Goal: Transaction & Acquisition: Purchase product/service

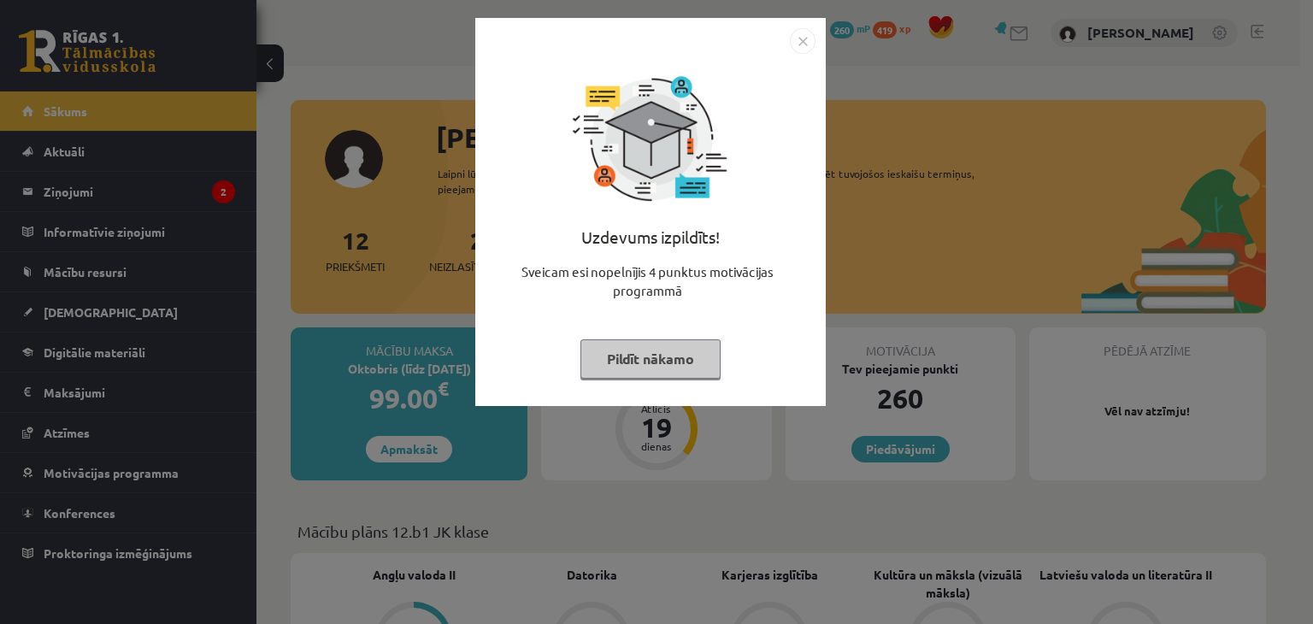
click at [662, 358] on button "Pildīt nākamo" at bounding box center [650, 358] width 140 height 39
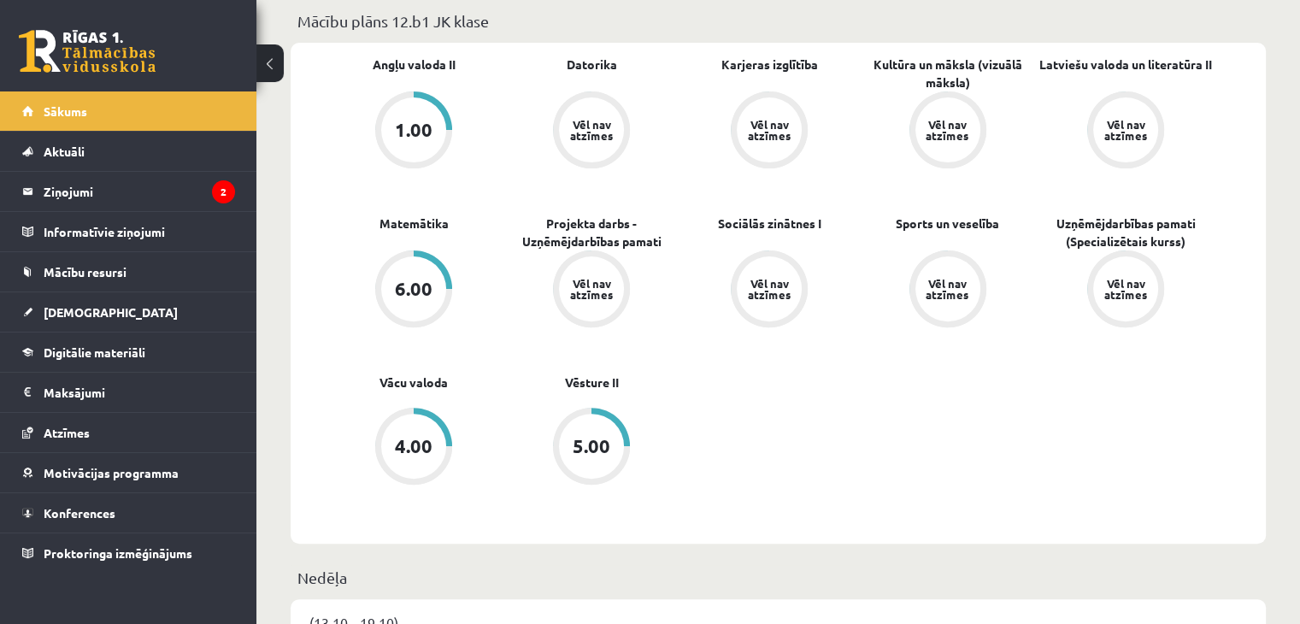
scroll to position [513, 0]
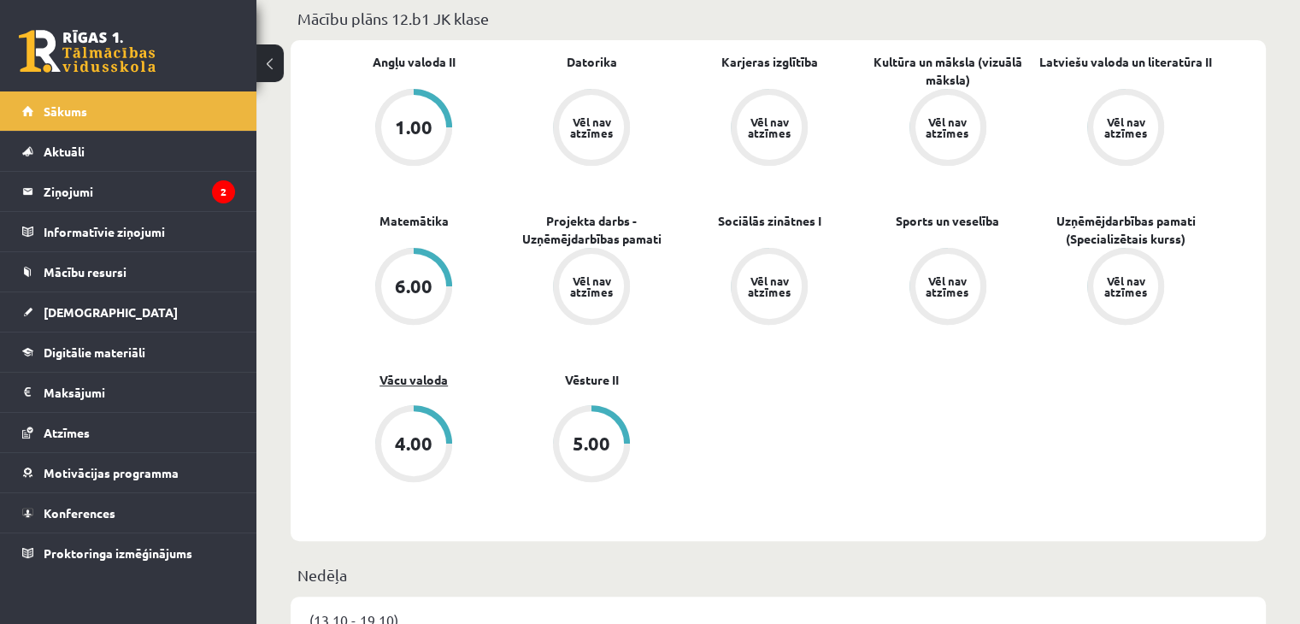
click at [424, 389] on link "Vācu valoda" at bounding box center [413, 380] width 68 height 18
click at [429, 378] on link "Vācu valoda" at bounding box center [413, 380] width 68 height 18
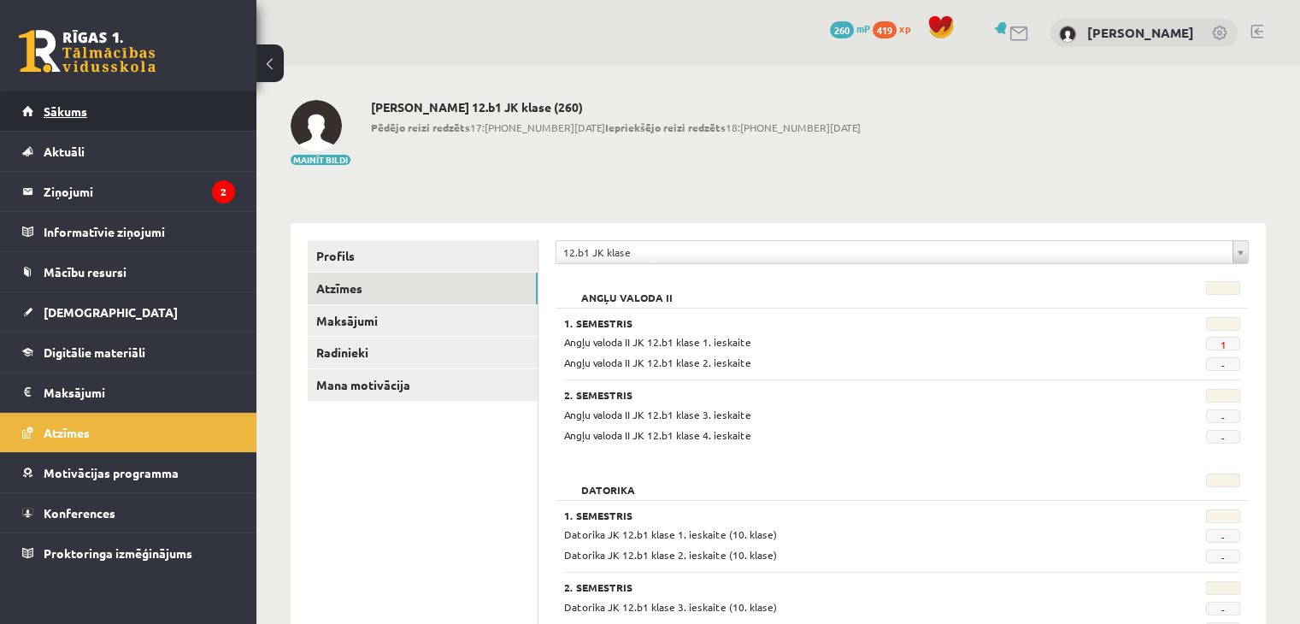
click at [106, 126] on link "Sākums" at bounding box center [128, 110] width 213 height 39
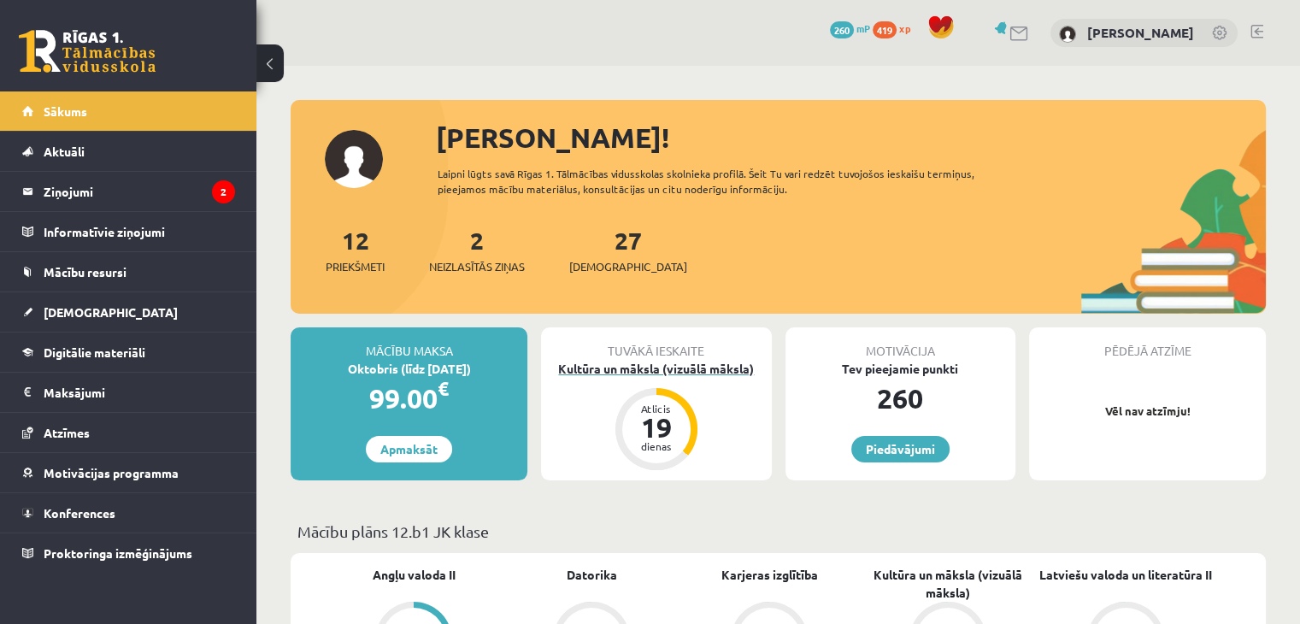
click at [621, 367] on div "Kultūra un māksla (vizuālā māksla)" at bounding box center [656, 369] width 230 height 18
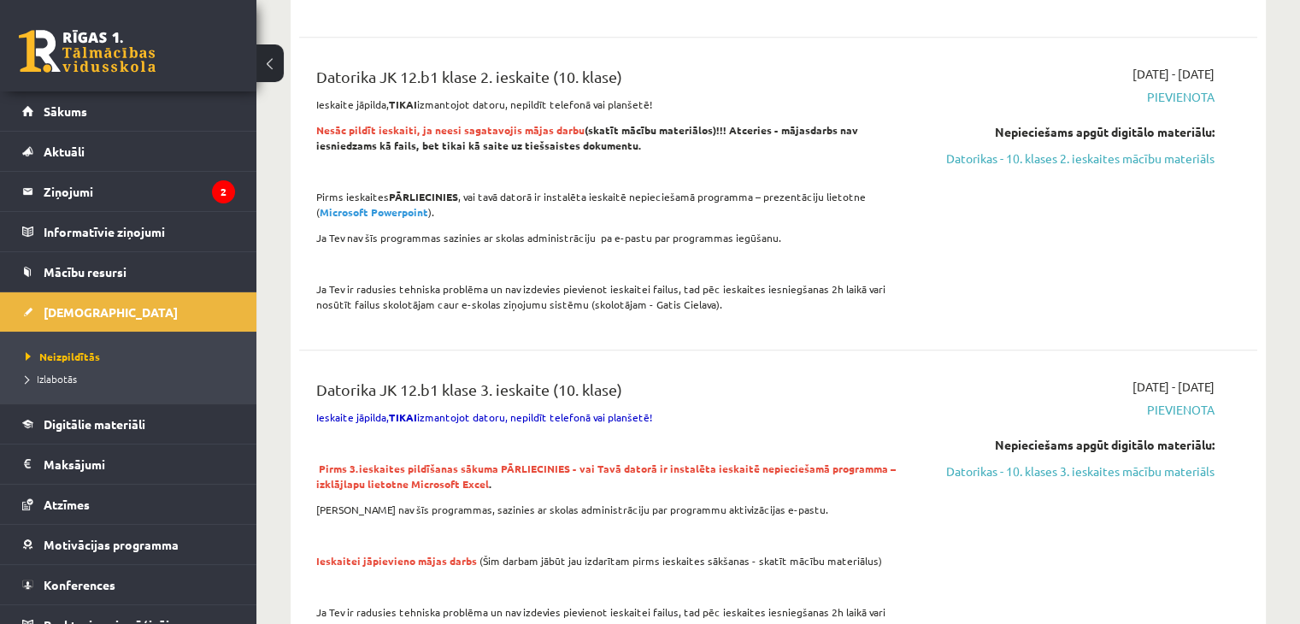
scroll to position [1282, 0]
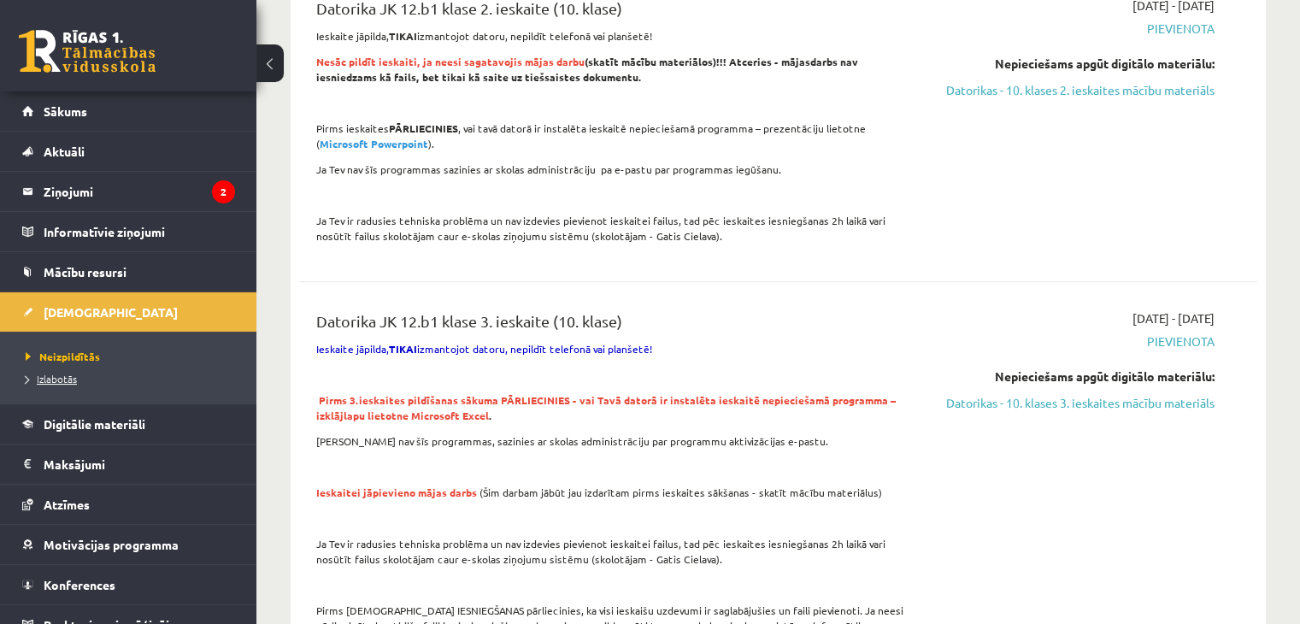
click at [63, 380] on span "Izlabotās" at bounding box center [51, 379] width 51 height 14
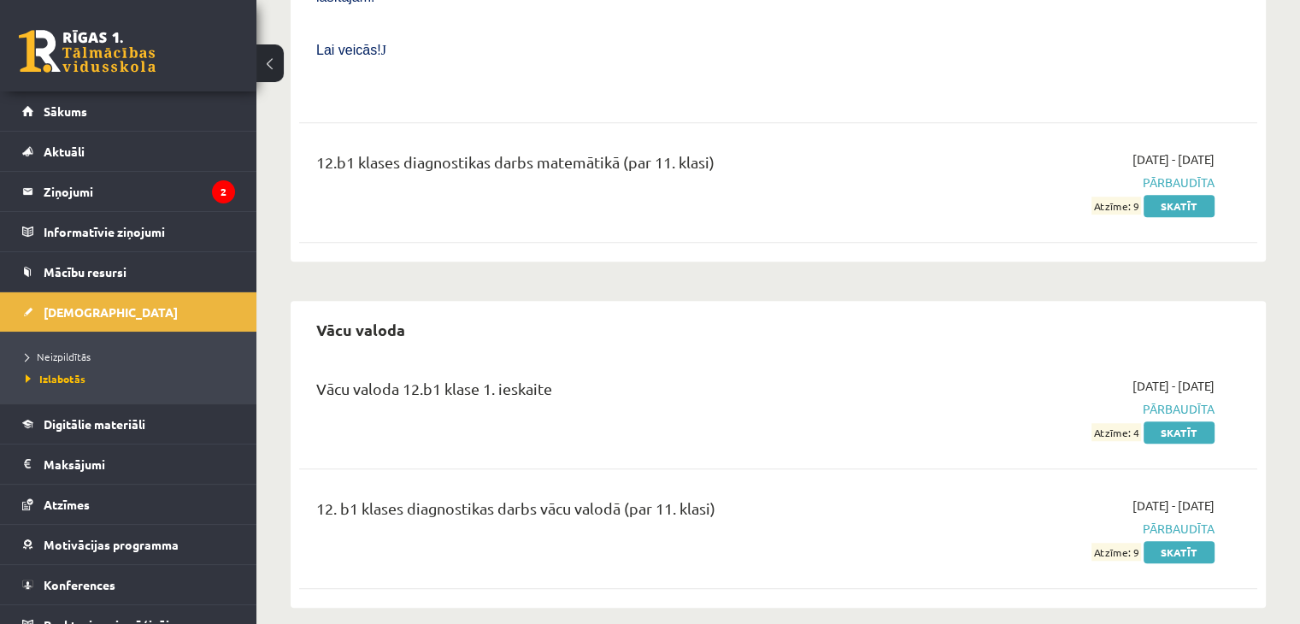
click at [527, 360] on div "Vācu valoda 12.b1 klase 1. ieskaite 2025-10-01 - 2025-10-15 Pārbaudīta Atzīme: …" at bounding box center [778, 409] width 958 height 98
click at [526, 377] on div "Vācu valoda 12.b1 klase 1. ieskaite" at bounding box center [611, 393] width 591 height 32
click at [1168, 421] on link "Skatīt" at bounding box center [1179, 432] width 71 height 22
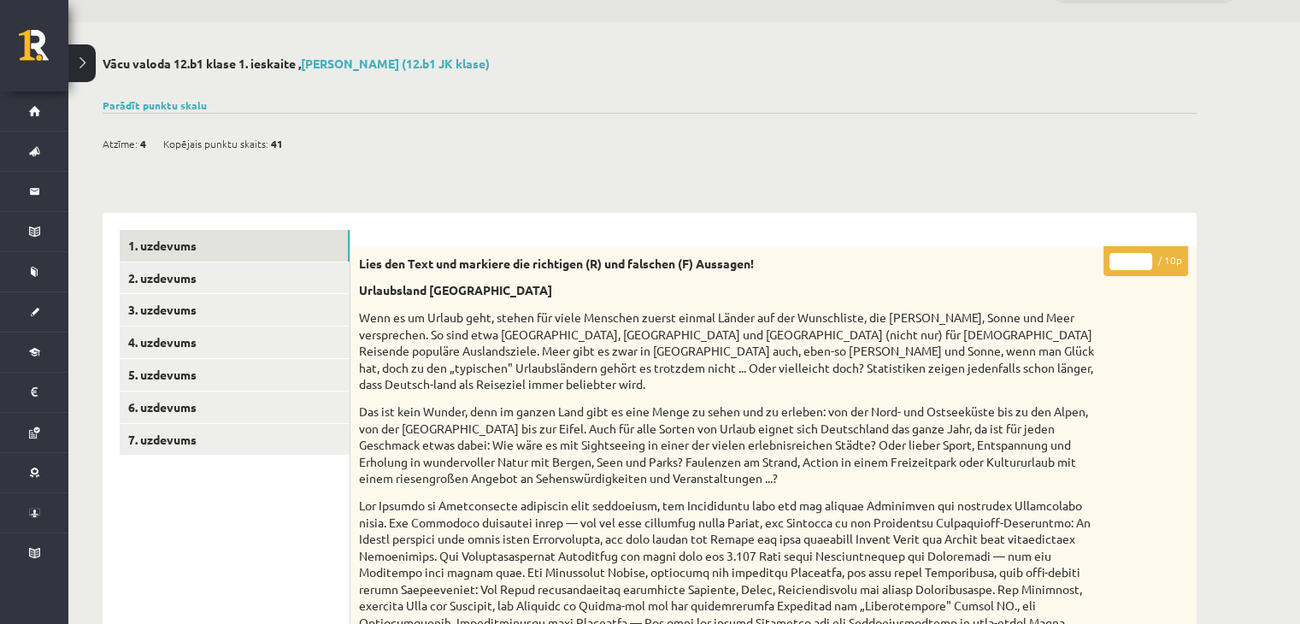
scroll to position [85, 0]
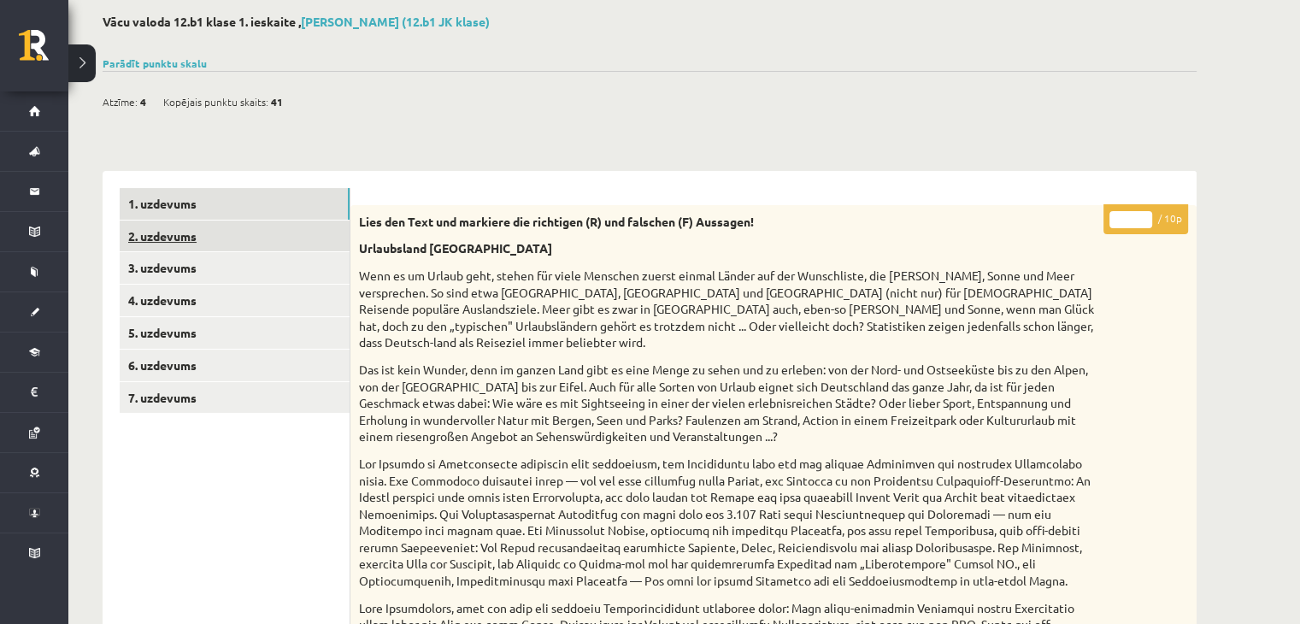
click at [260, 231] on link "2. uzdevums" at bounding box center [235, 237] width 230 height 32
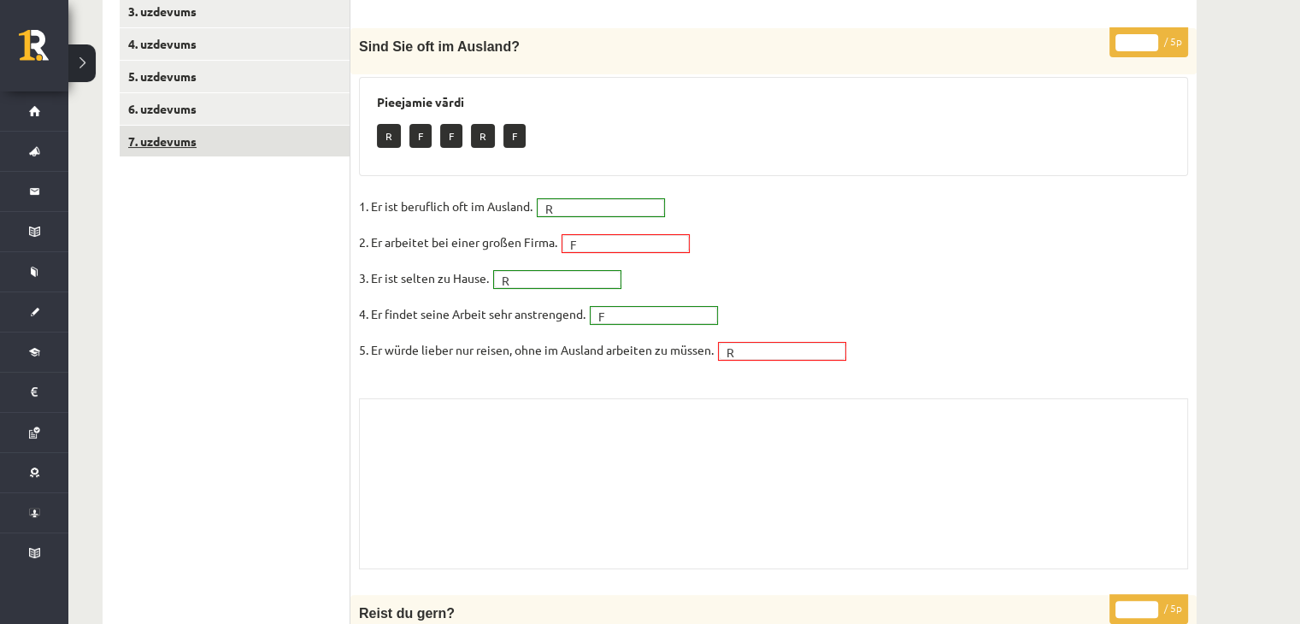
scroll to position [256, 0]
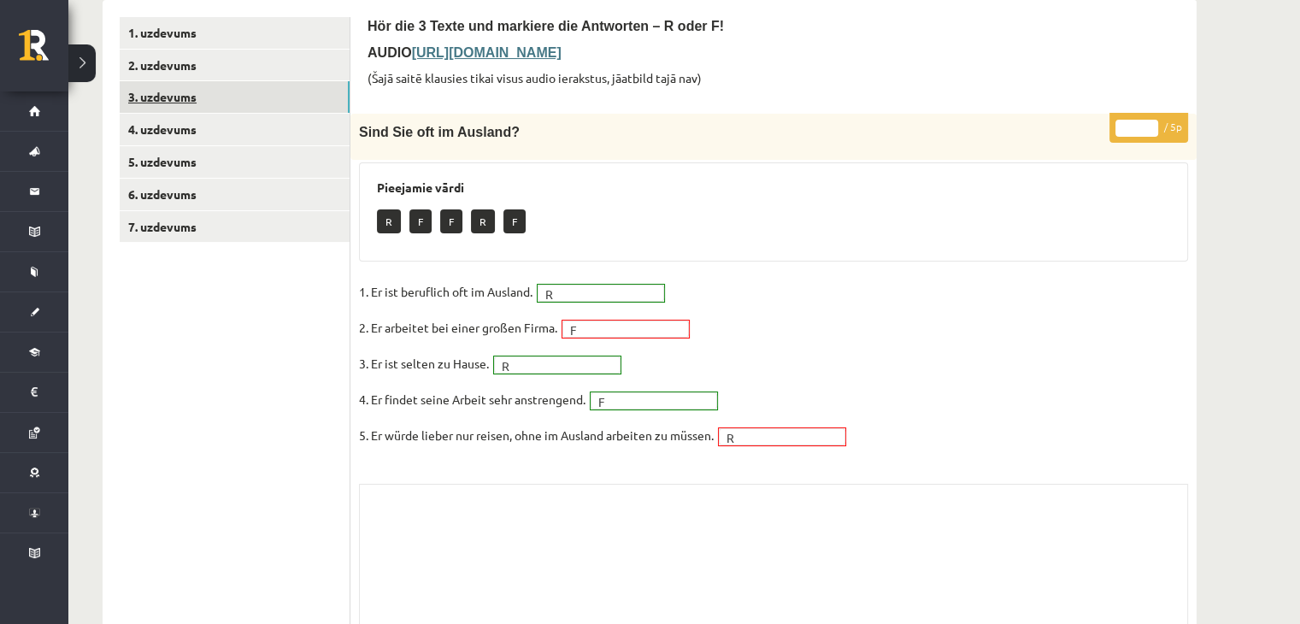
click at [191, 104] on link "3. uzdevums" at bounding box center [235, 97] width 230 height 32
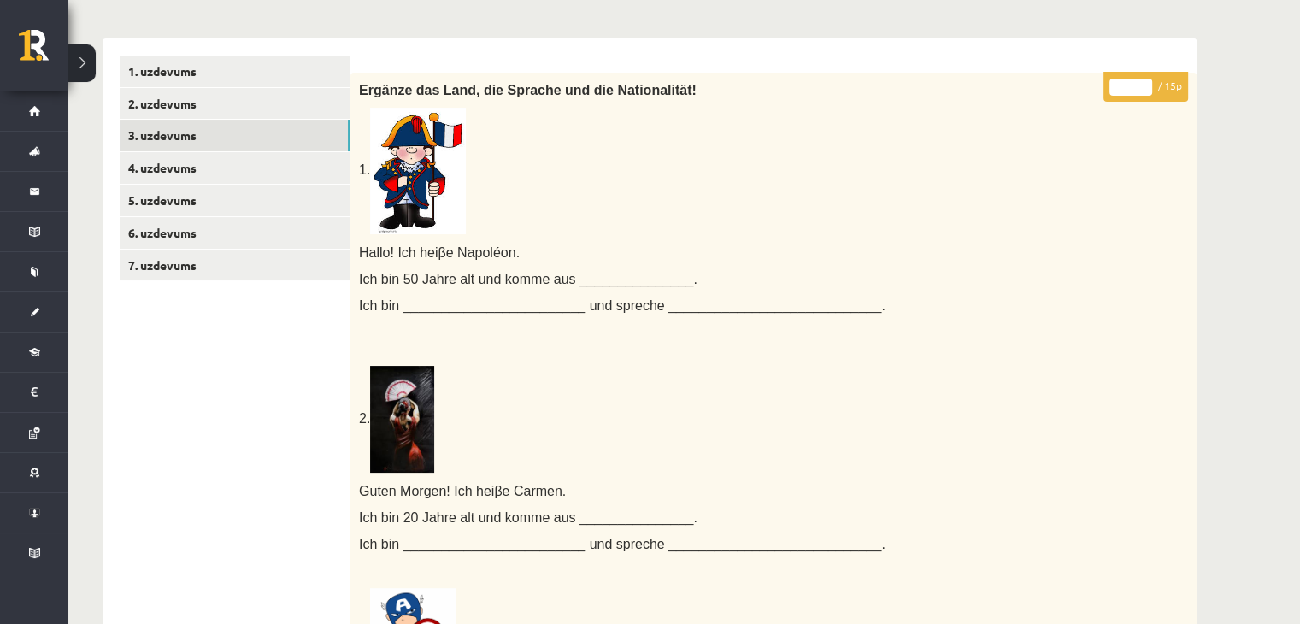
scroll to position [42, 0]
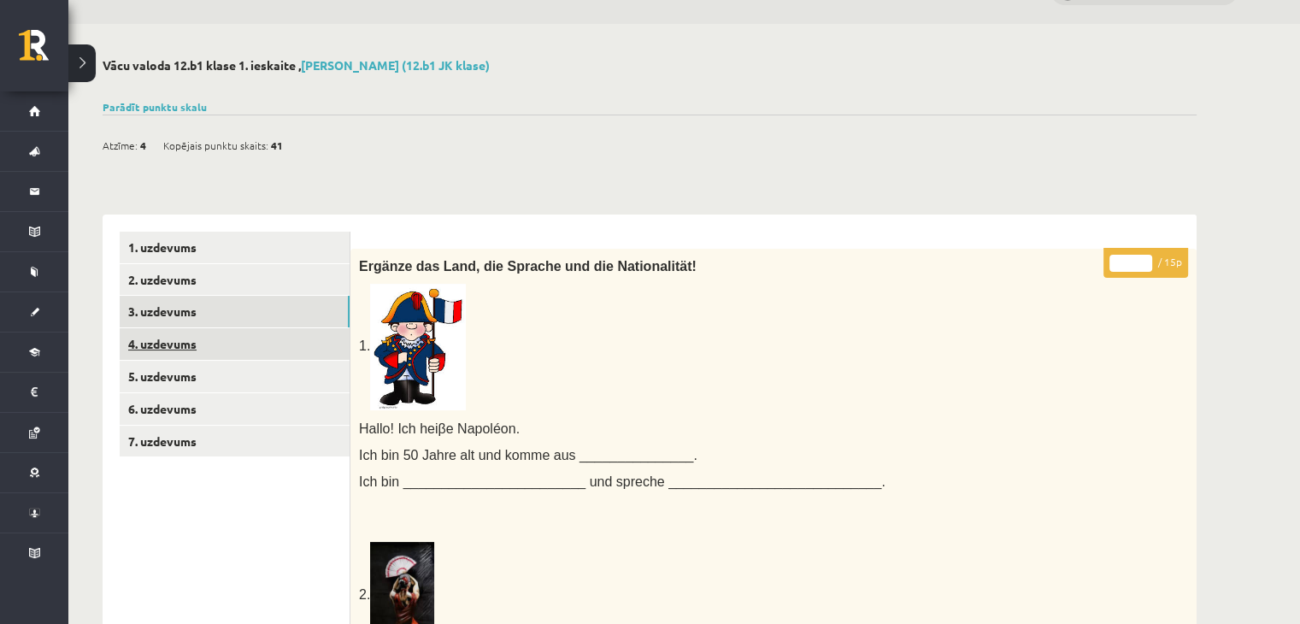
click at [162, 335] on link "4. uzdevums" at bounding box center [235, 344] width 230 height 32
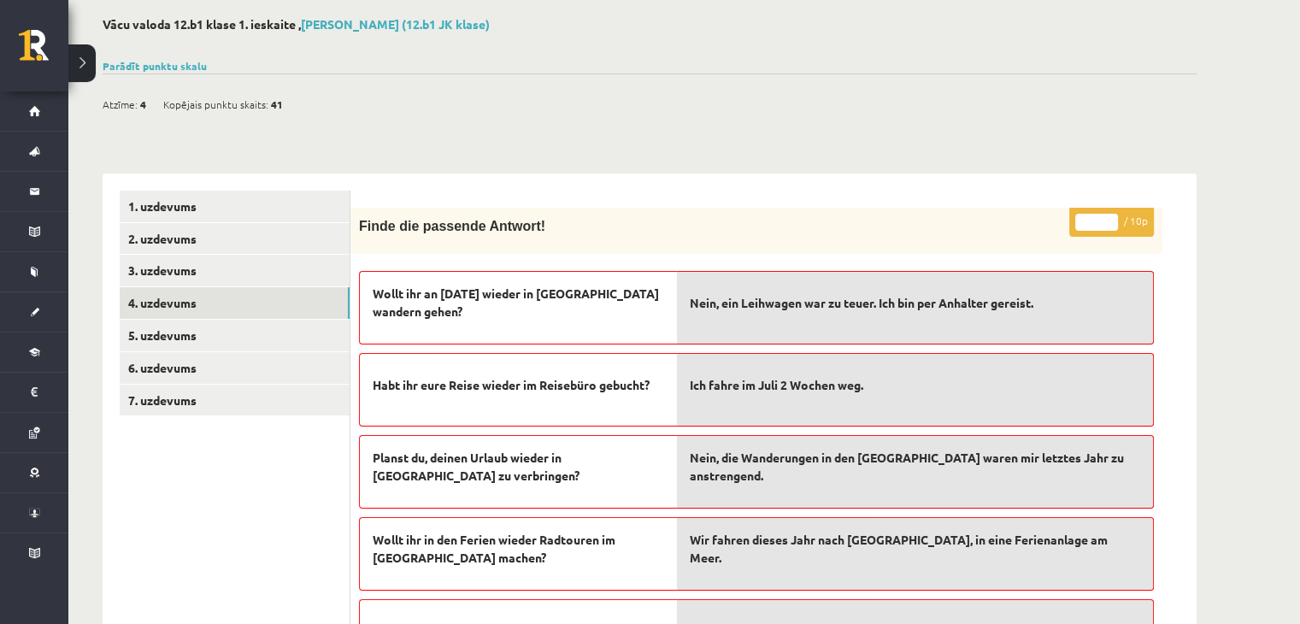
scroll to position [0, 0]
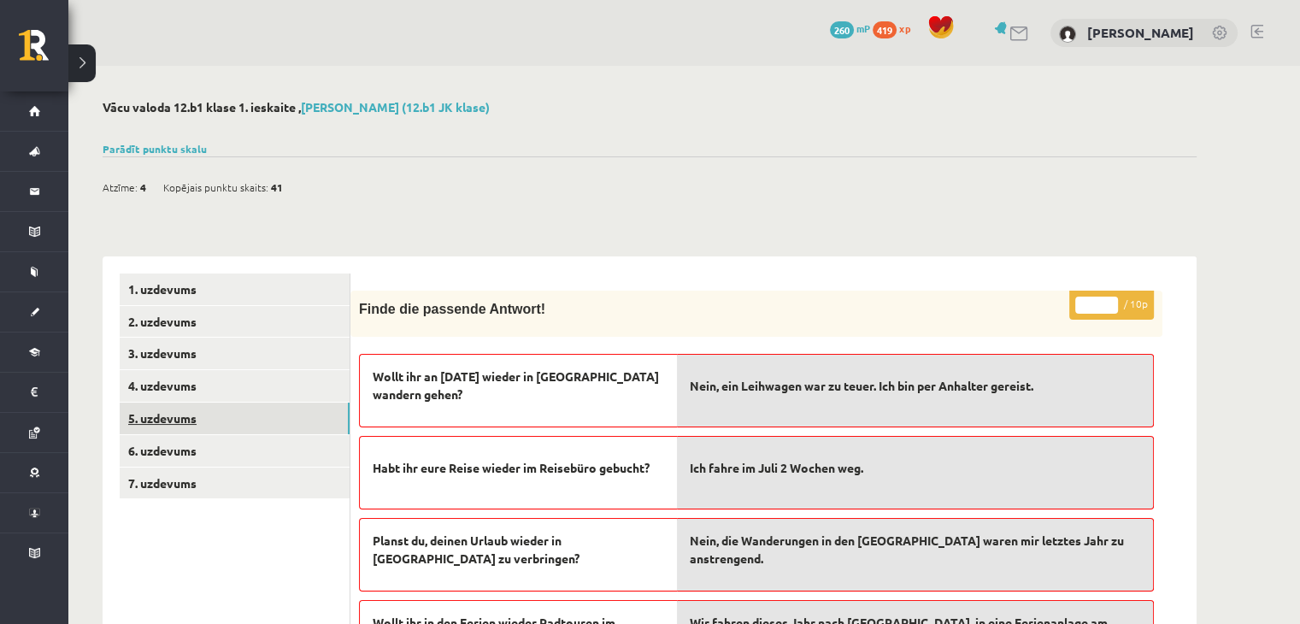
click at [254, 414] on link "5. uzdevums" at bounding box center [235, 419] width 230 height 32
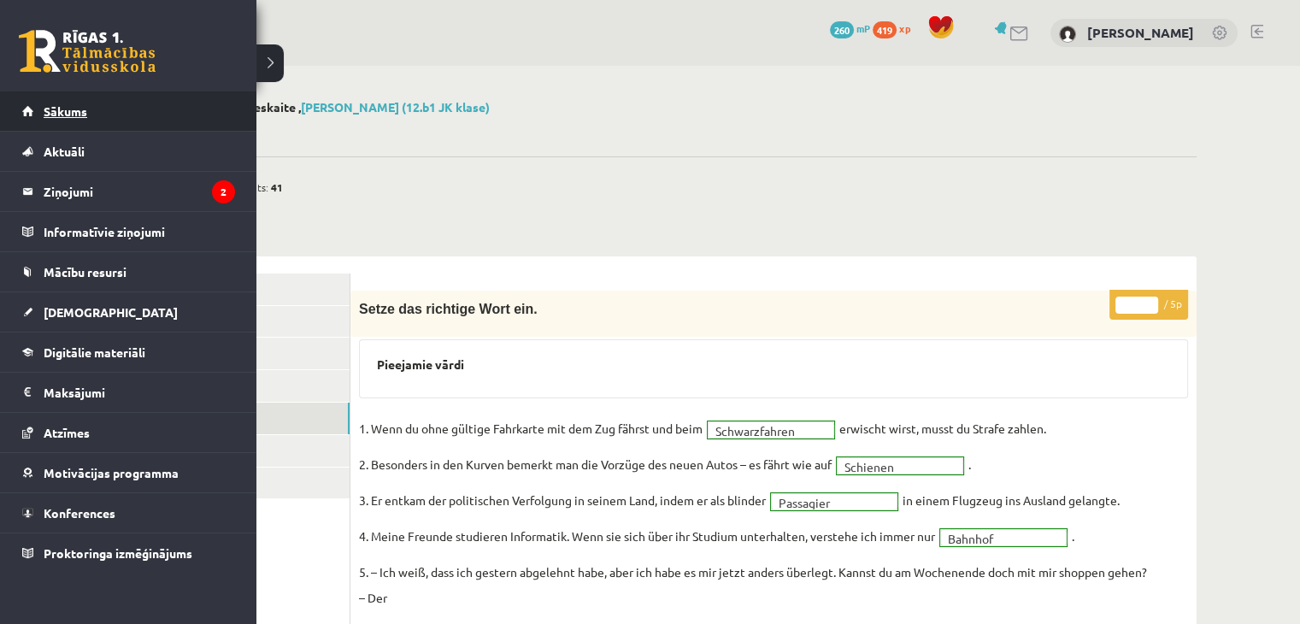
click at [24, 107] on link "Sākums" at bounding box center [128, 110] width 213 height 39
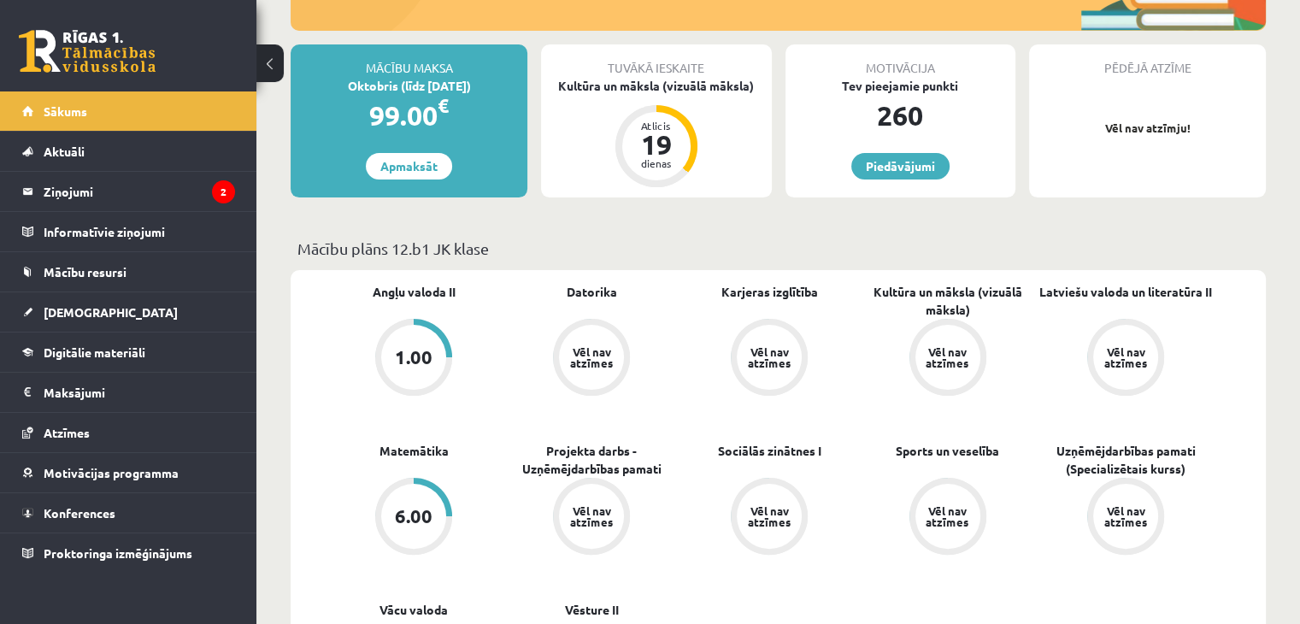
scroll to position [171, 0]
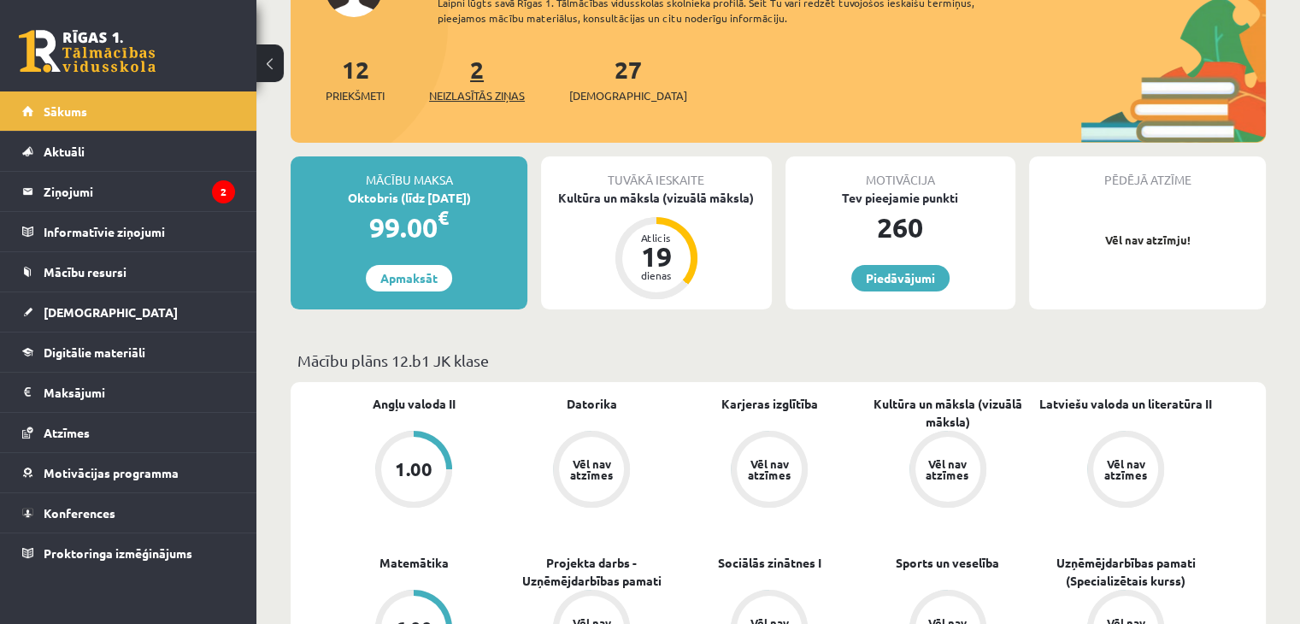
click at [482, 69] on link "2 Neizlasītās ziņas" at bounding box center [477, 79] width 96 height 50
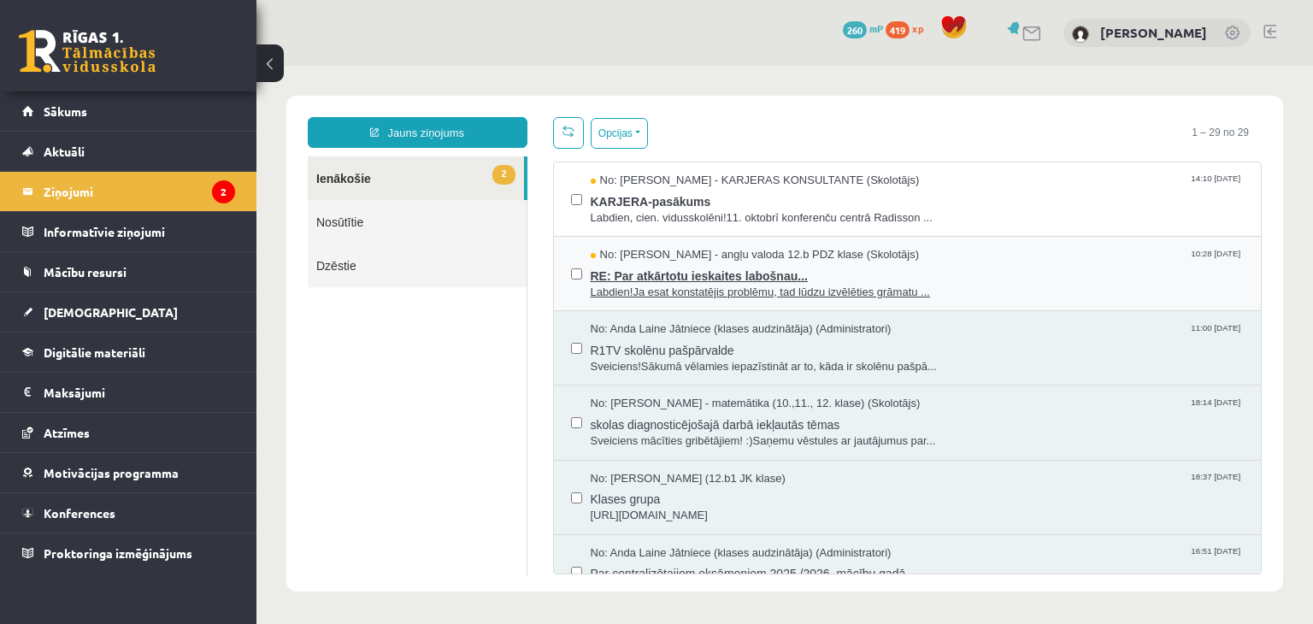
click at [632, 291] on span "Labdien!Ja esat konstatējis problēmu, tad lūdzu izvēlēties grāmatu ..." at bounding box center [918, 293] width 654 height 16
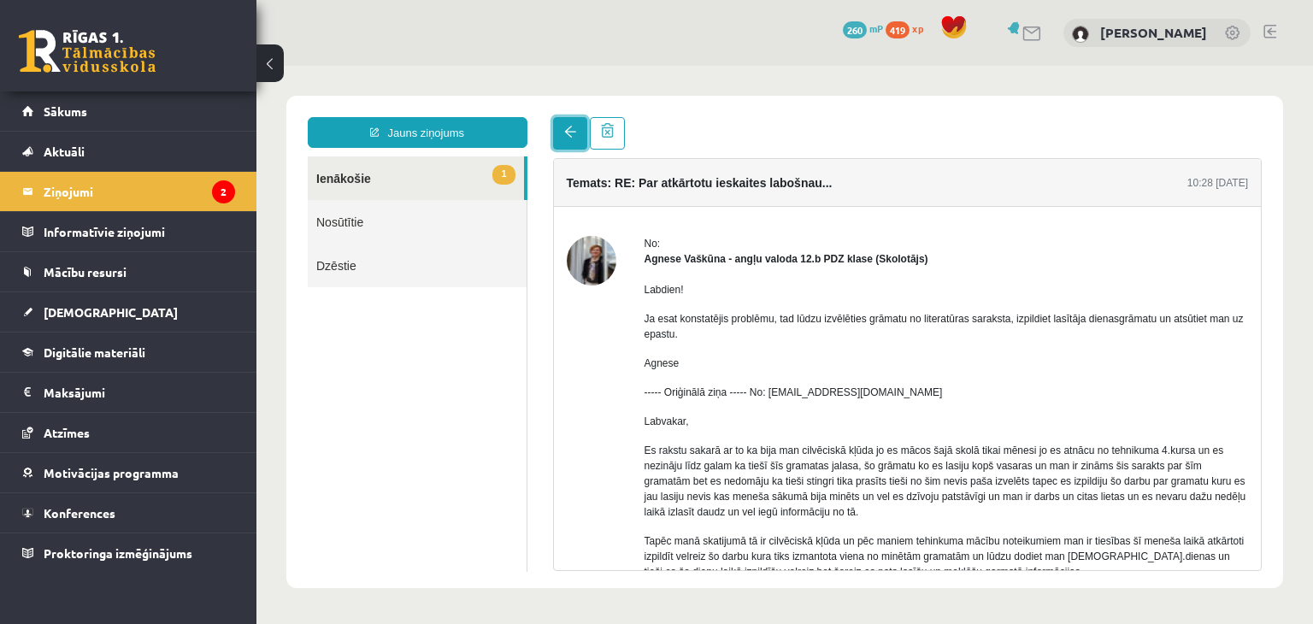
click at [565, 138] on span at bounding box center [570, 132] width 12 height 12
click at [564, 127] on span at bounding box center [570, 132] width 12 height 12
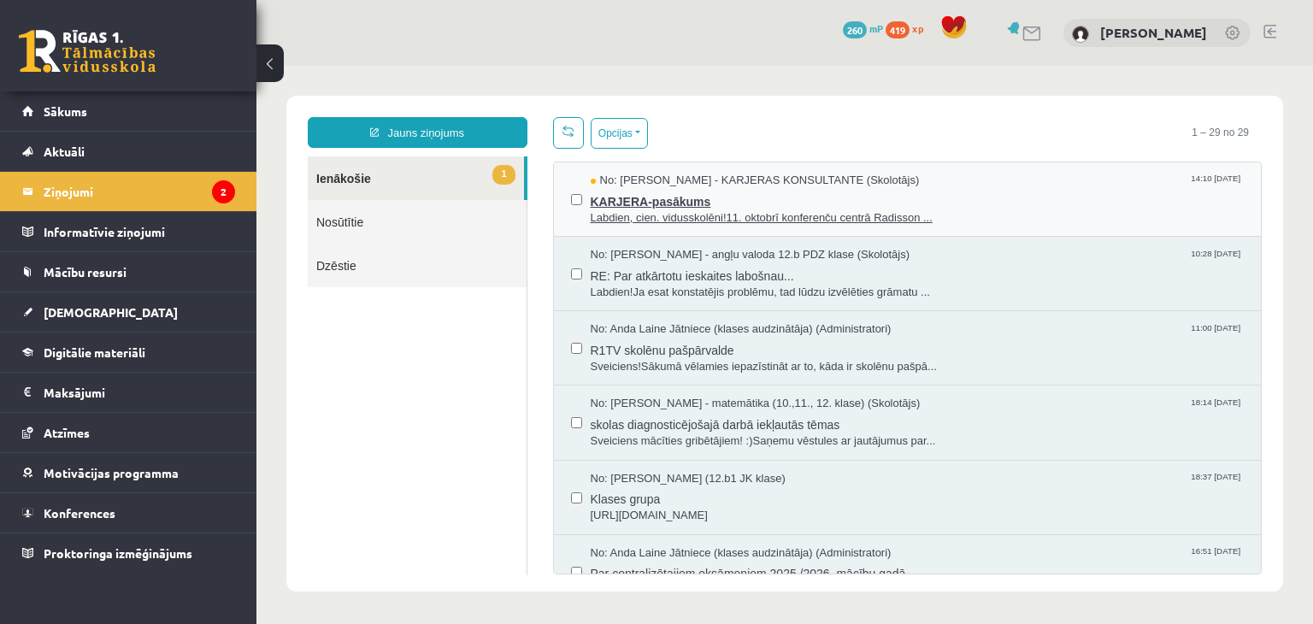
click at [635, 215] on span "Labdien, cien. vidusskolēni!11. oktobrī konferenču centrā Radisson ..." at bounding box center [918, 218] width 654 height 16
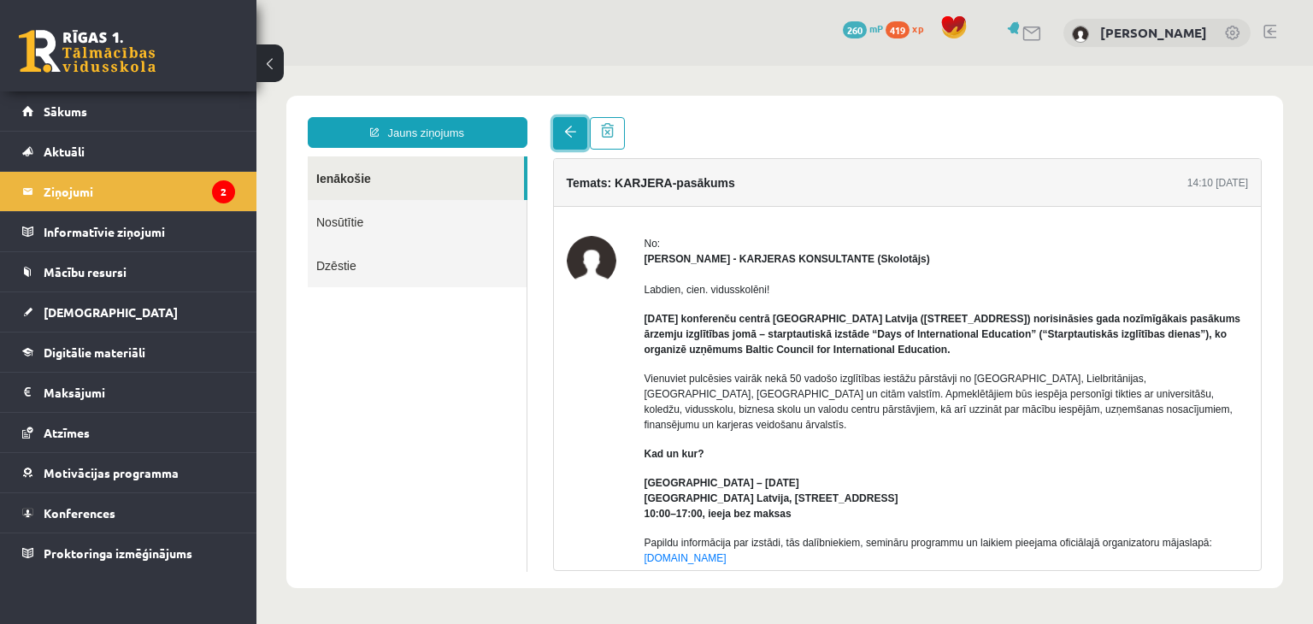
click at [574, 134] on span at bounding box center [570, 132] width 12 height 12
click at [51, 117] on span "Sākums" at bounding box center [66, 110] width 44 height 15
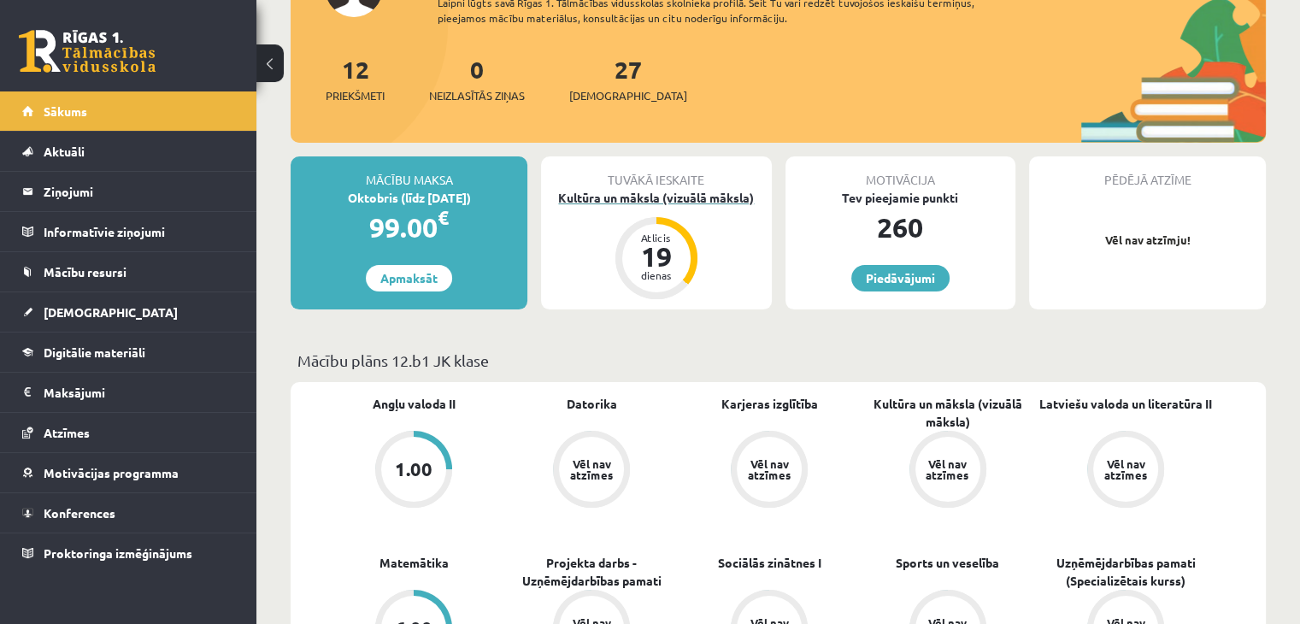
scroll to position [85, 0]
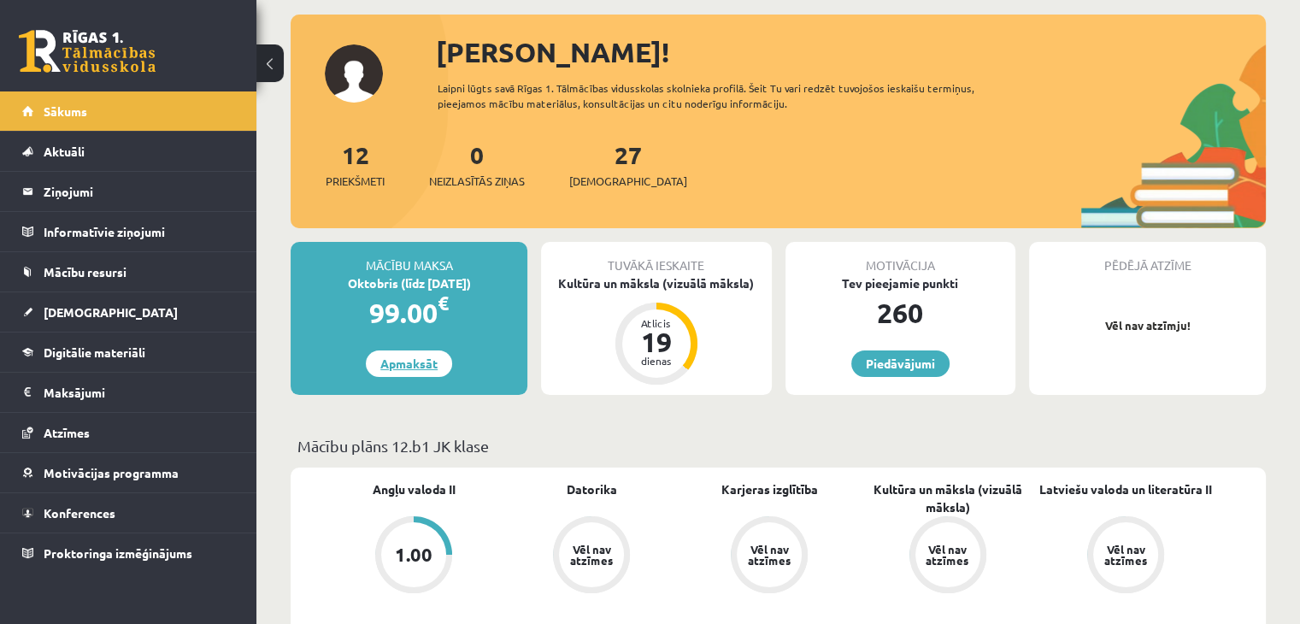
click at [414, 368] on link "Apmaksāt" at bounding box center [409, 363] width 86 height 26
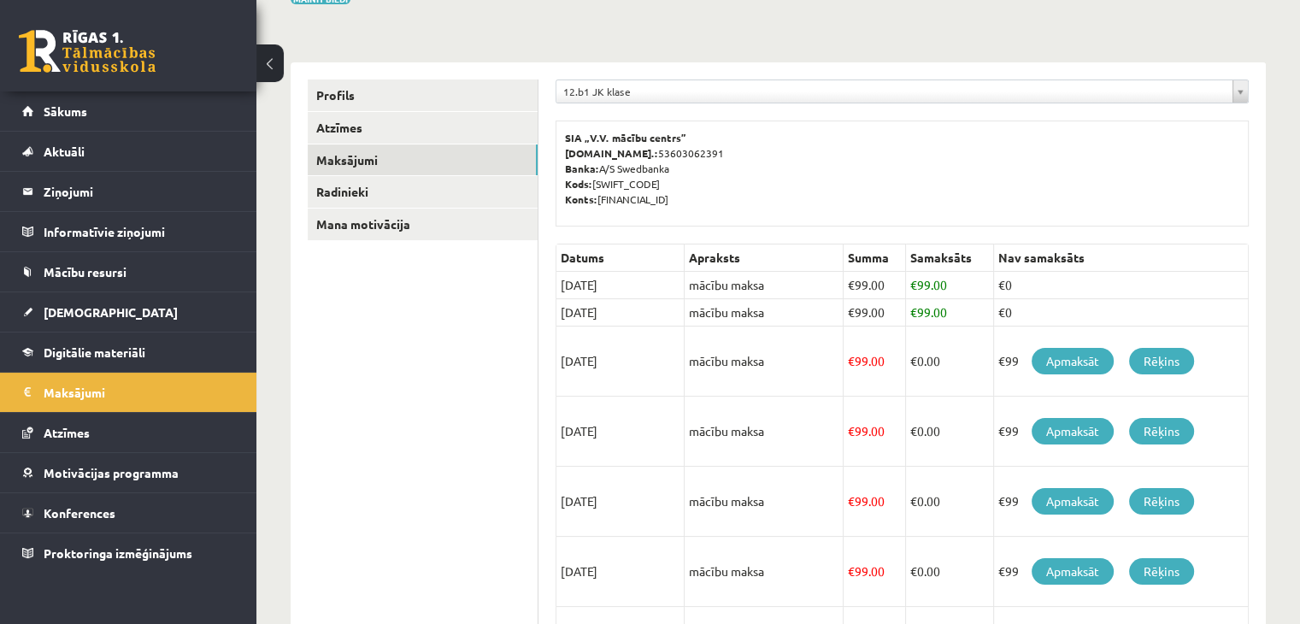
scroll to position [171, 0]
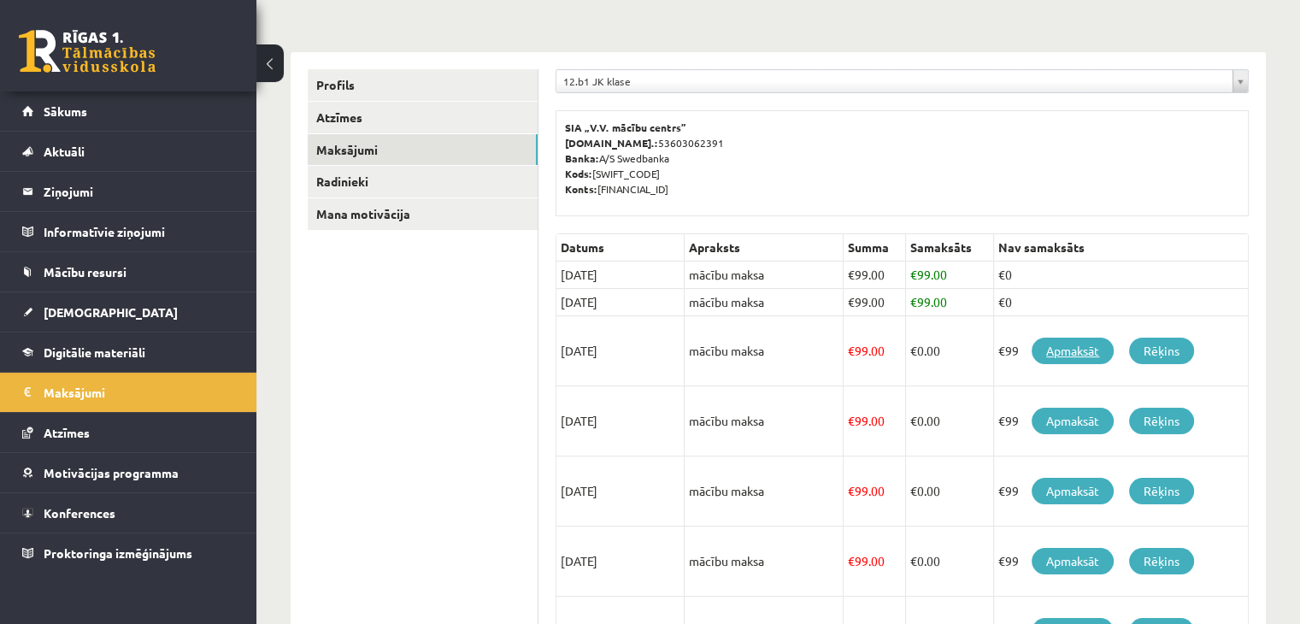
click at [1072, 350] on link "Apmaksāt" at bounding box center [1073, 351] width 82 height 26
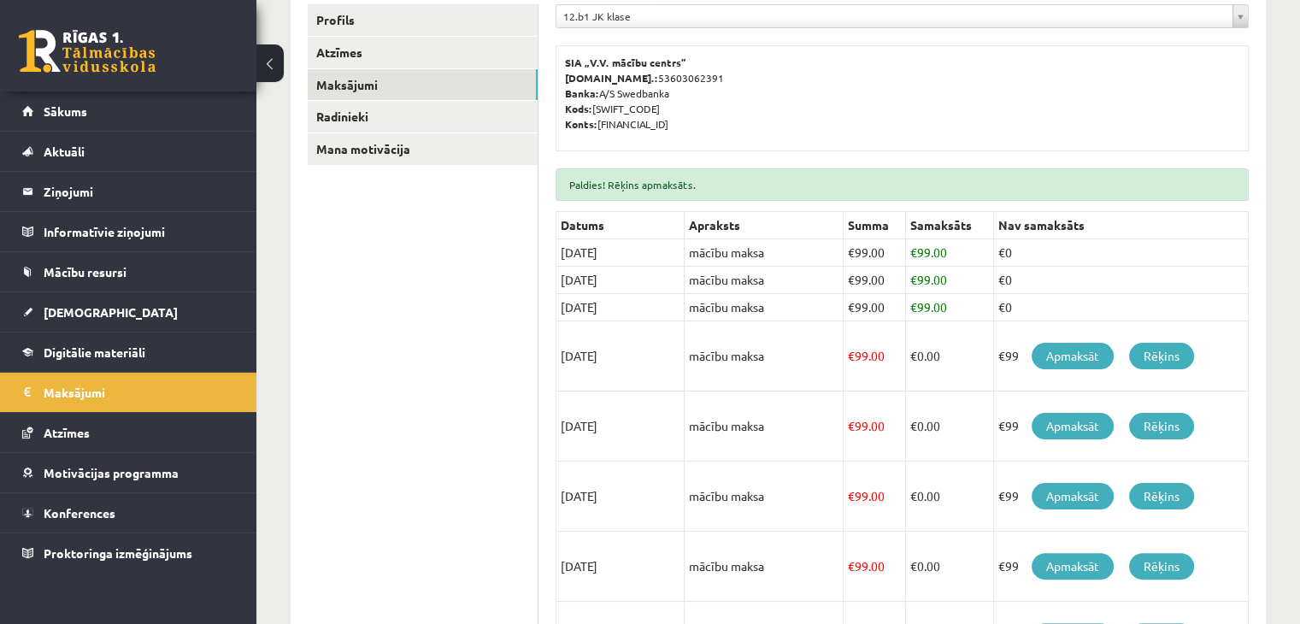
scroll to position [72, 0]
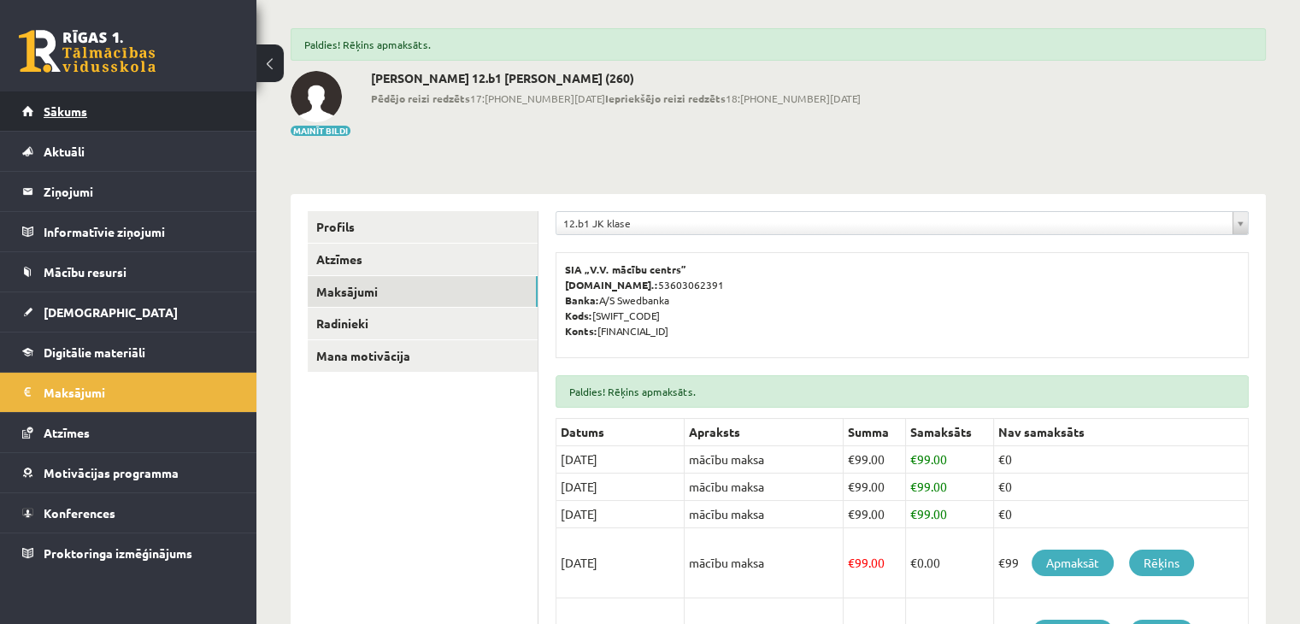
click at [89, 115] on link "Sākums" at bounding box center [128, 110] width 213 height 39
